Goal: Task Accomplishment & Management: Use online tool/utility

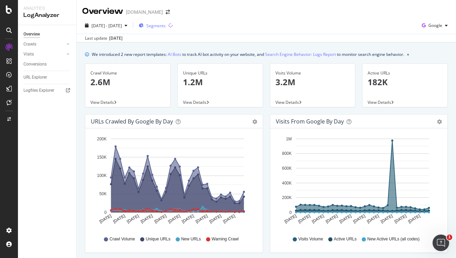
click at [166, 26] on span "Segments" at bounding box center [155, 26] width 19 height 6
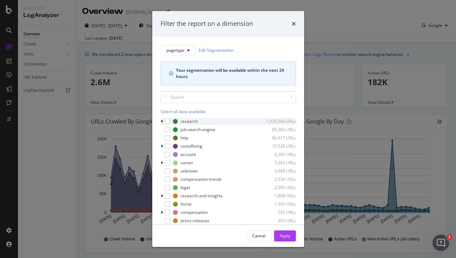
click at [162, 120] on icon "modal" at bounding box center [162, 121] width 2 height 4
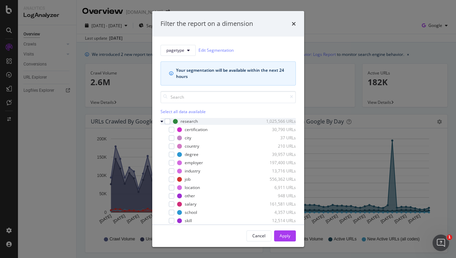
click at [162, 120] on icon "modal" at bounding box center [161, 121] width 3 height 4
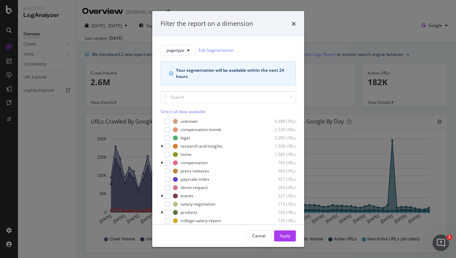
scroll to position [129, 0]
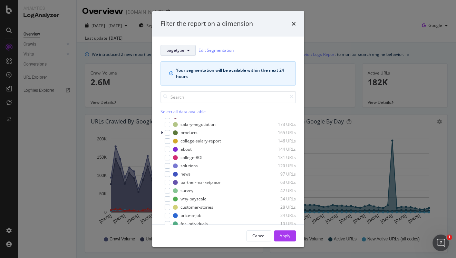
click at [187, 53] on button "pagetype" at bounding box center [177, 50] width 35 height 11
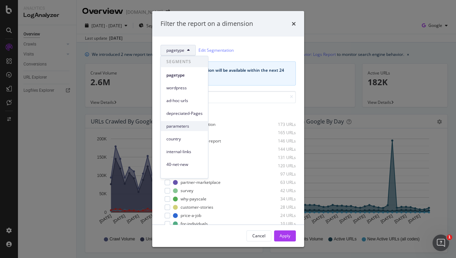
scroll to position [6, 0]
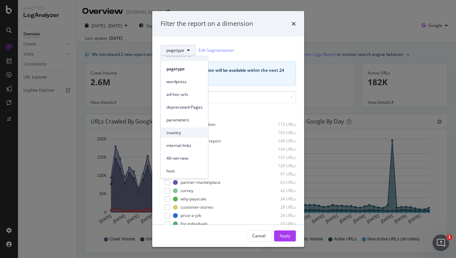
click at [184, 133] on span "country" at bounding box center [184, 132] width 36 height 6
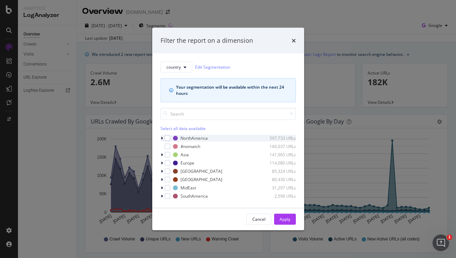
click at [161, 138] on icon "modal" at bounding box center [162, 138] width 2 height 4
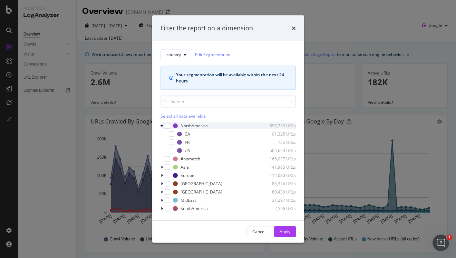
click at [160, 127] on div "modal" at bounding box center [162, 125] width 4 height 7
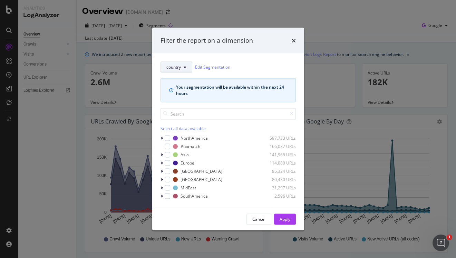
click at [185, 69] on icon "modal" at bounding box center [185, 67] width 3 height 4
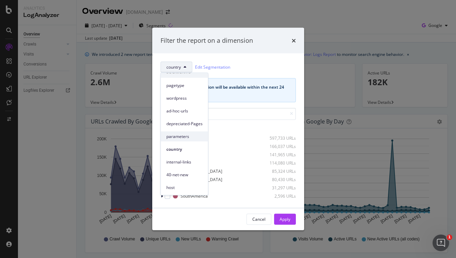
scroll to position [0, 0]
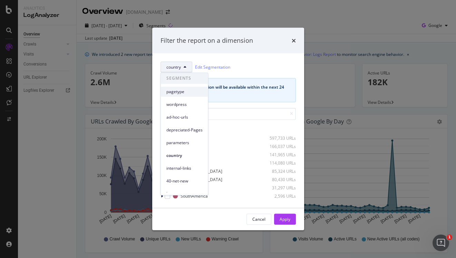
click at [184, 91] on span "pagetype" at bounding box center [184, 92] width 36 height 6
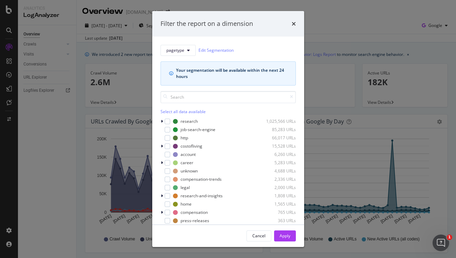
click at [257, 62] on div "Your segmentation will be available within the next 24 hours" at bounding box center [227, 73] width 135 height 24
click at [293, 25] on icon "times" at bounding box center [294, 24] width 4 height 6
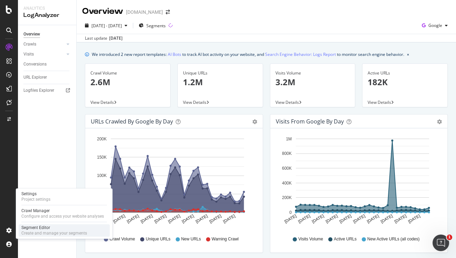
click at [42, 230] on div "Segment Editor" at bounding box center [54, 228] width 66 height 6
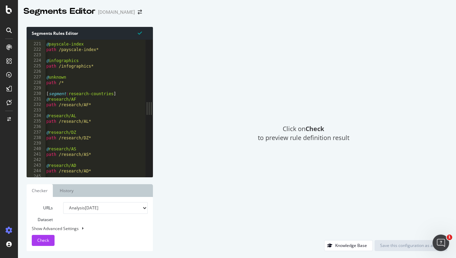
scroll to position [1211, 0]
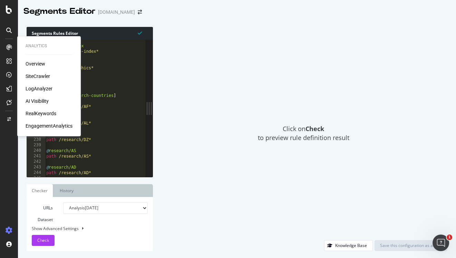
click at [46, 91] on div "LogAnalyzer" at bounding box center [39, 88] width 27 height 7
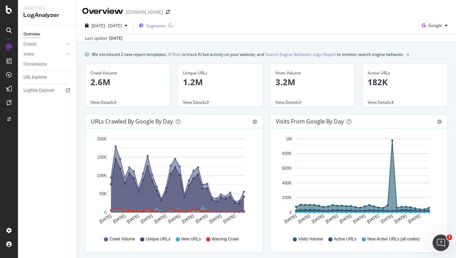
click at [166, 25] on span "Segments" at bounding box center [155, 26] width 19 height 6
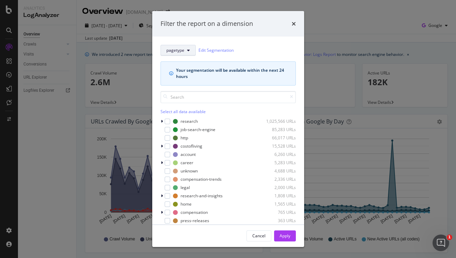
click at [177, 52] on span "pagetype" at bounding box center [175, 50] width 18 height 6
click at [261, 46] on div "pagetype Edit Segmentation" at bounding box center [227, 50] width 135 height 11
click at [292, 21] on icon "times" at bounding box center [294, 24] width 4 height 6
